Goal: Task Accomplishment & Management: Manage account settings

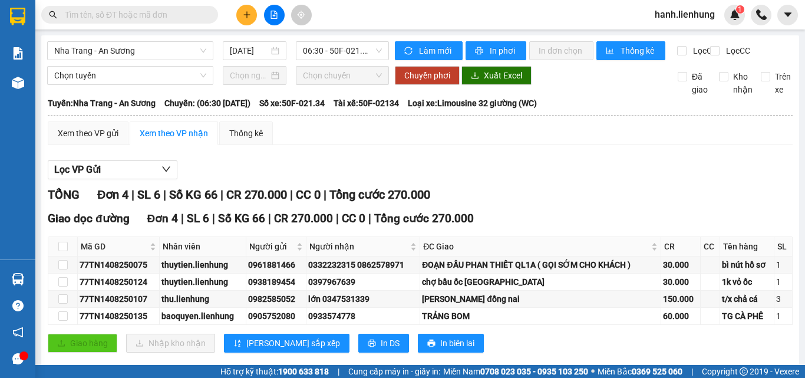
click at [689, 22] on span "hanh.lienhung" at bounding box center [684, 14] width 79 height 15
click at [668, 18] on span "hanh.lienhung" at bounding box center [684, 14] width 79 height 15
click at [688, 34] on span "Đăng xuất" at bounding box center [690, 36] width 54 height 13
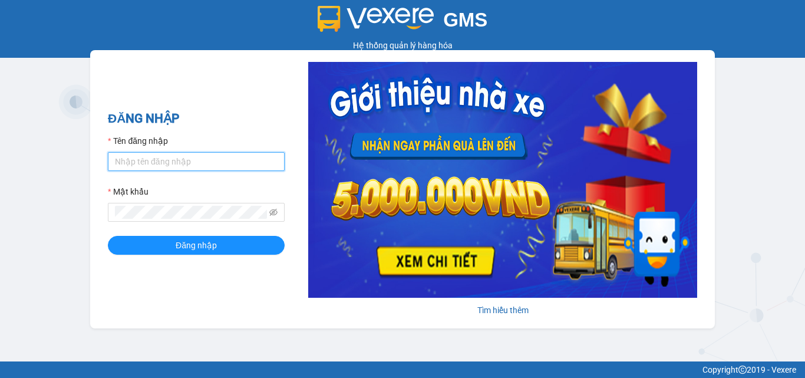
click at [180, 153] on input "Tên đăng nhập" at bounding box center [196, 161] width 177 height 19
type input "lamnt.lienhung"
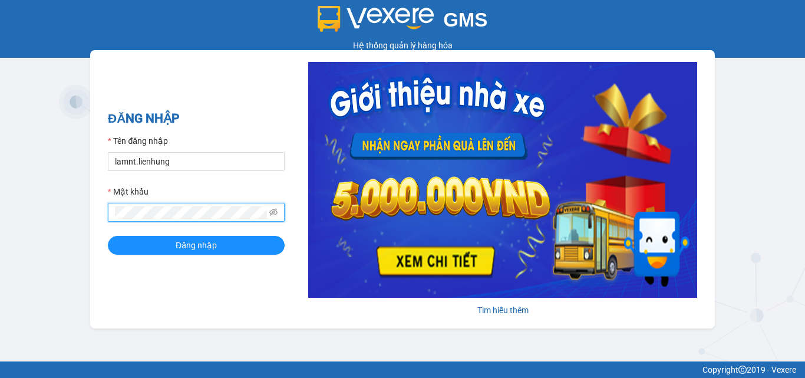
click at [108, 236] on button "Đăng nhập" at bounding box center [196, 245] width 177 height 19
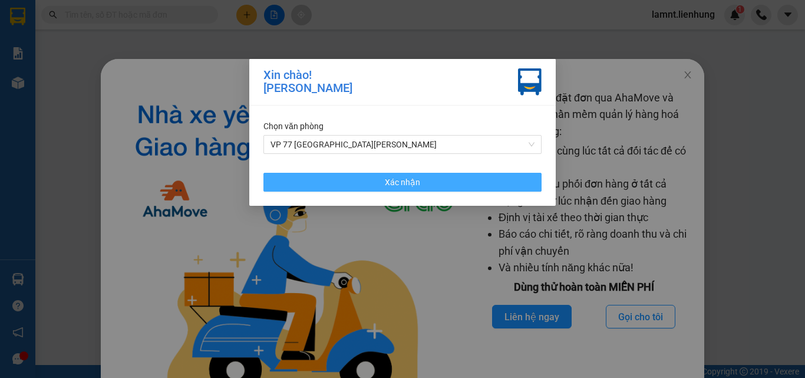
click at [289, 188] on button "Xác nhận" at bounding box center [402, 182] width 278 height 19
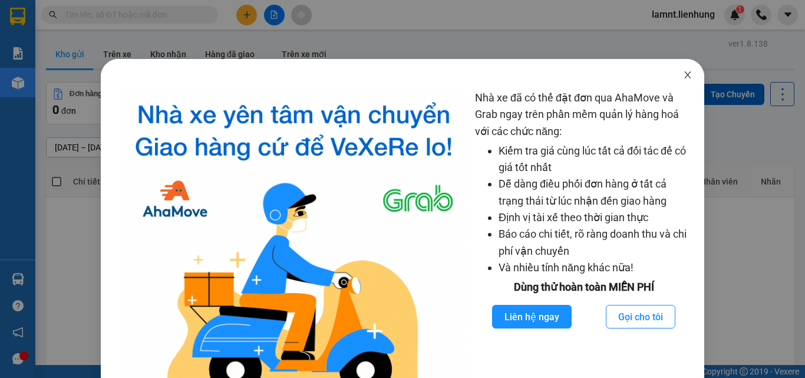
click at [671, 79] on span "Close" at bounding box center [687, 75] width 33 height 33
